Goal: Information Seeking & Learning: Learn about a topic

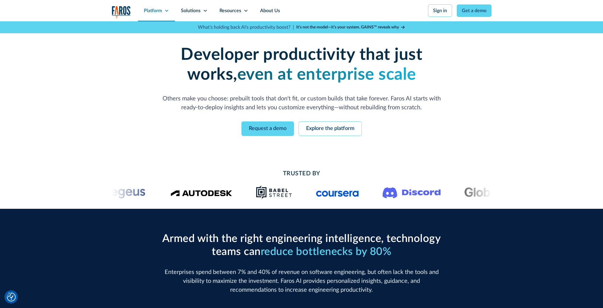
click at [166, 9] on icon at bounding box center [166, 10] width 5 height 5
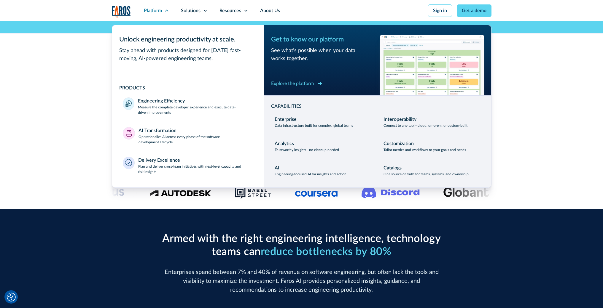
click at [300, 83] on div "Explore the platform" at bounding box center [292, 83] width 43 height 7
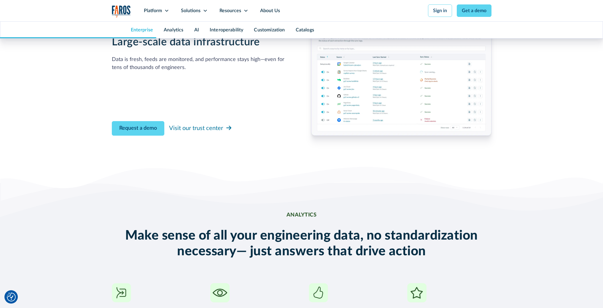
scroll to position [685, 0]
